Goal: Check status

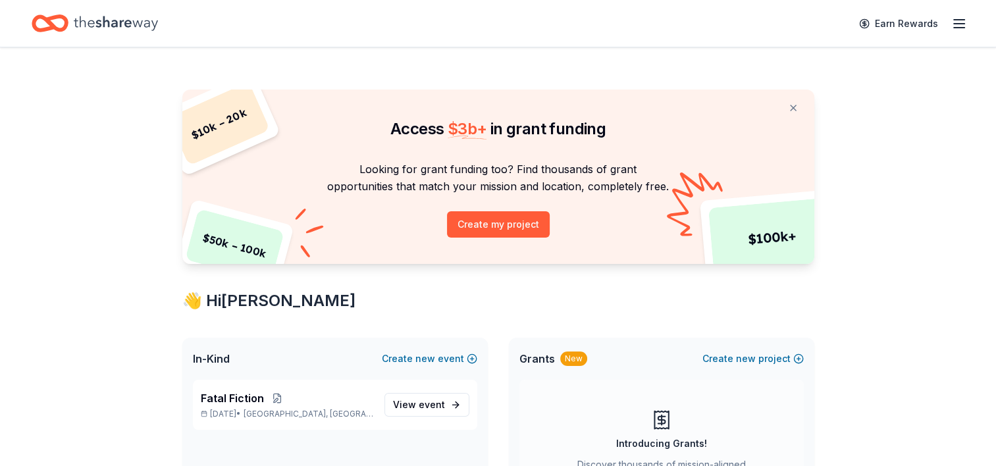
scroll to position [66, 0]
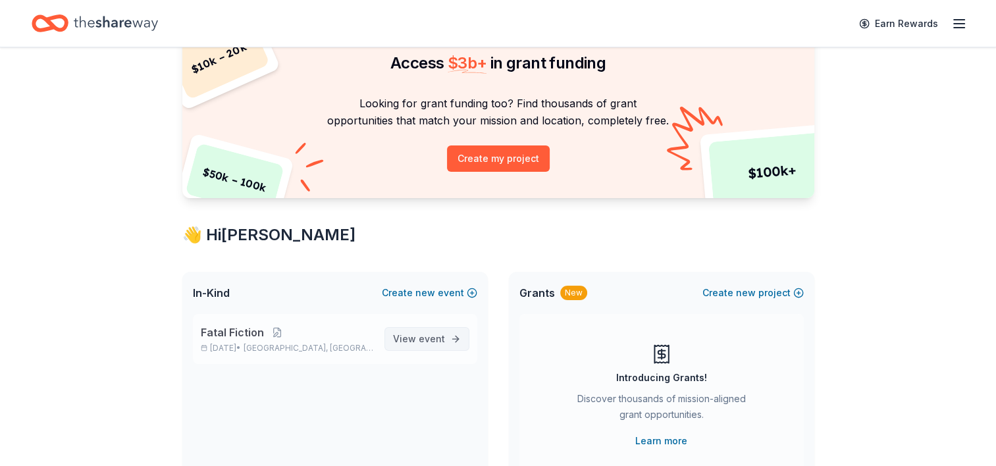
click at [398, 339] on span "View event" at bounding box center [419, 339] width 52 height 16
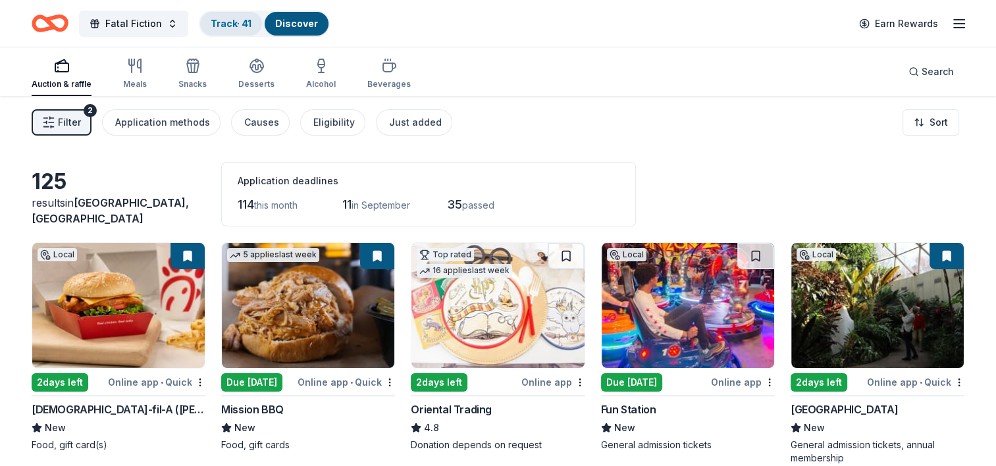
click at [231, 21] on link "Track · 41" at bounding box center [231, 23] width 41 height 11
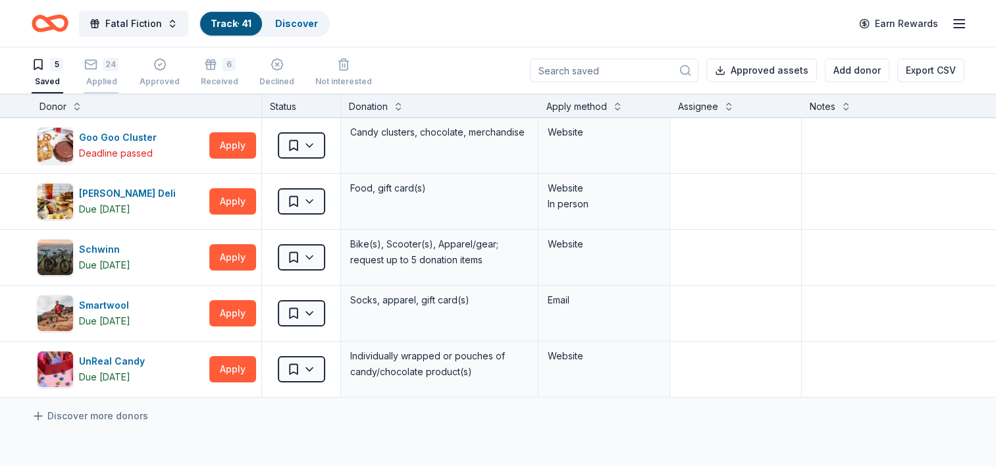
click at [99, 77] on div "Applied" at bounding box center [101, 81] width 34 height 11
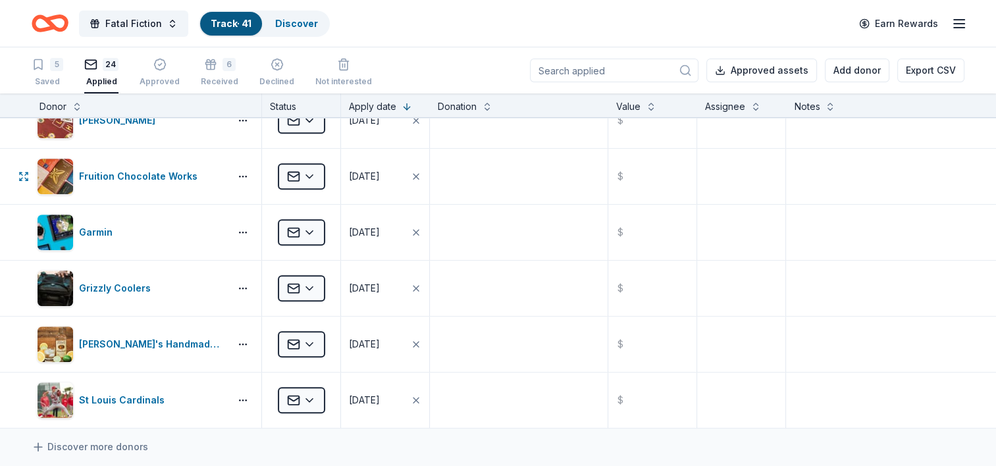
scroll to position [1054, 0]
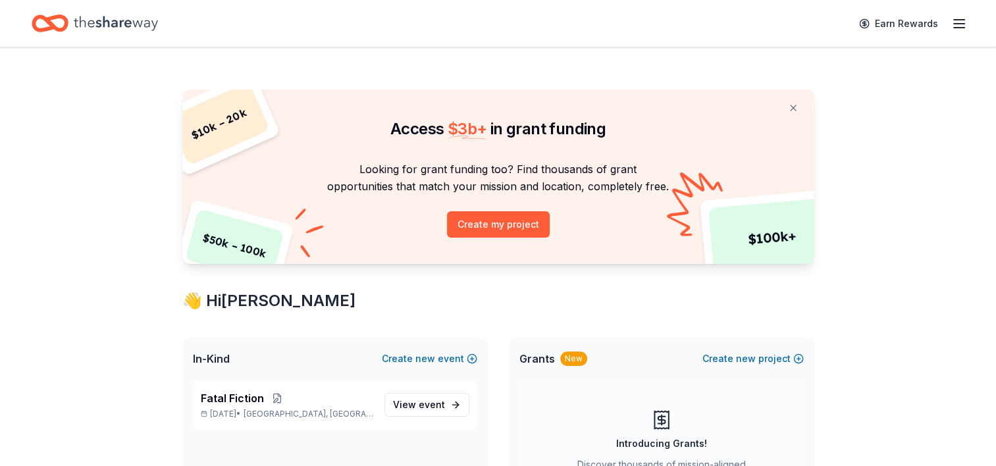
scroll to position [66, 0]
